Goal: Consume media (video, audio)

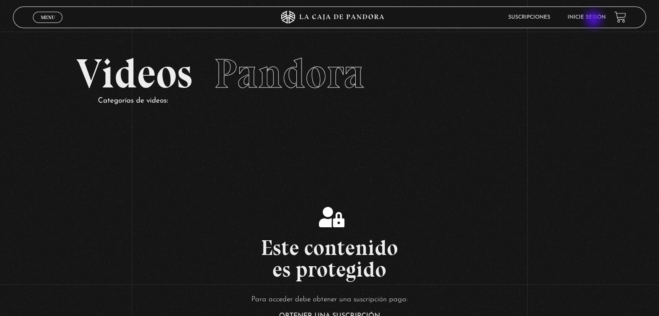
click at [594, 20] on link "Inicie sesión" at bounding box center [586, 17] width 38 height 5
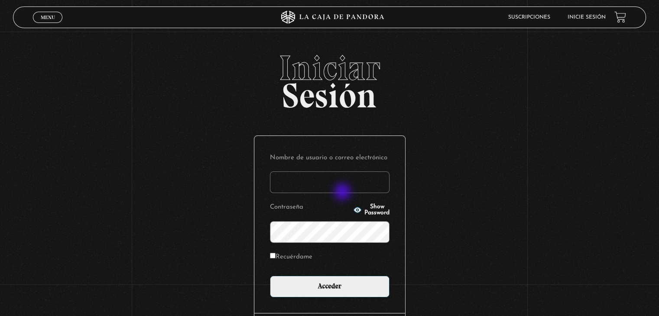
type input "betana007"
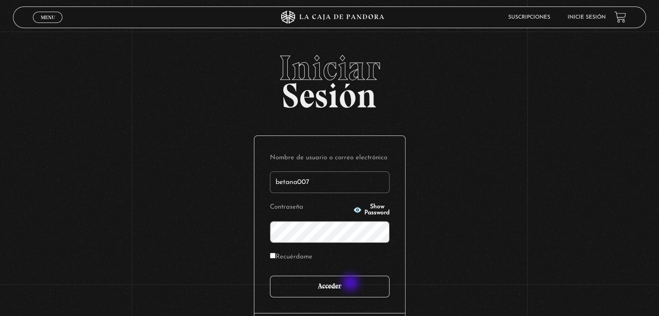
click at [351, 284] on input "Acceder" at bounding box center [330, 287] width 120 height 22
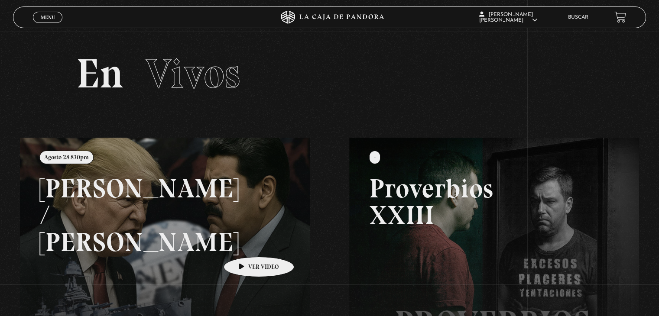
click at [245, 244] on link at bounding box center [349, 296] width 659 height 316
